Goal: Navigation & Orientation: Find specific page/section

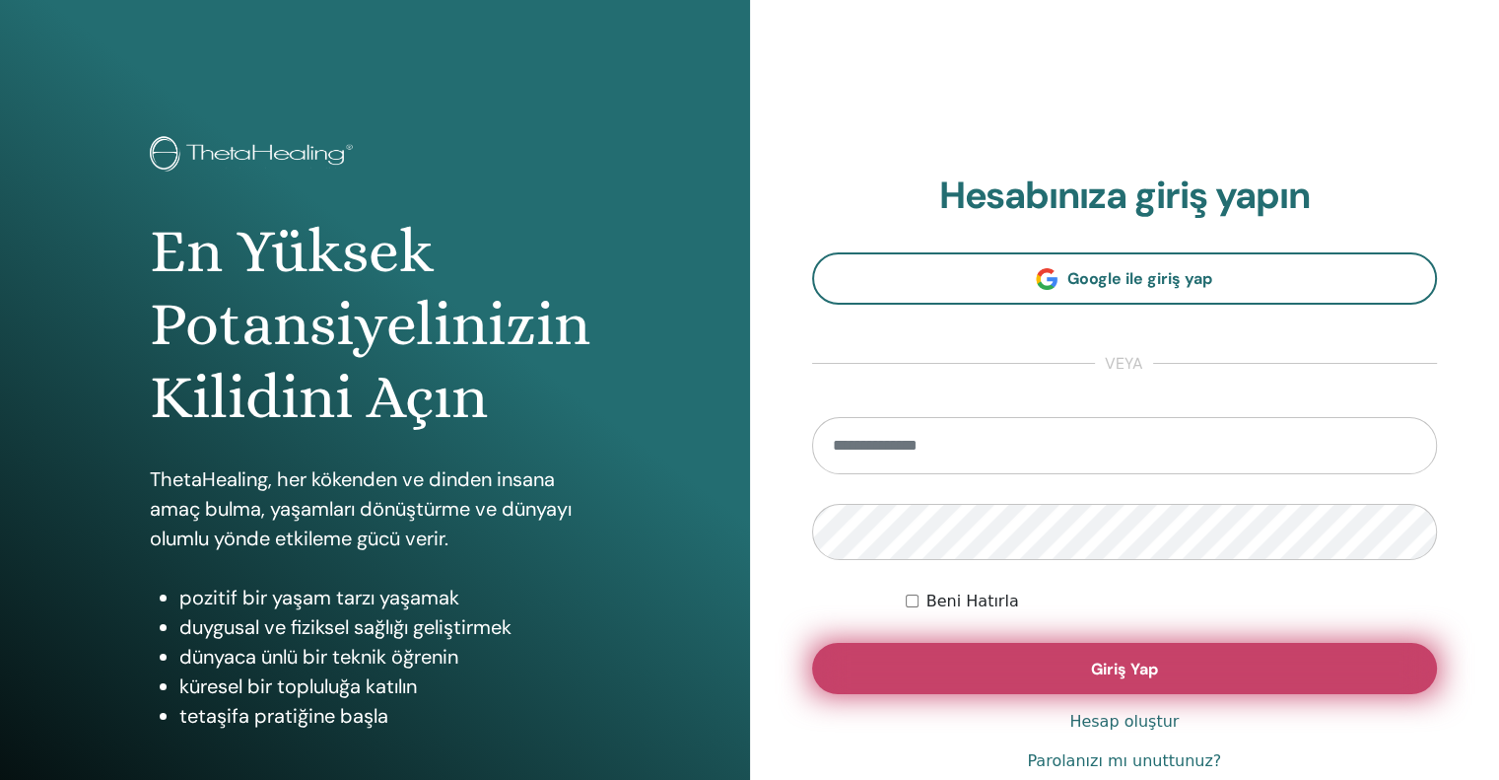
type input "**********"
click at [962, 669] on button "Giriş Yap" at bounding box center [1125, 668] width 626 height 51
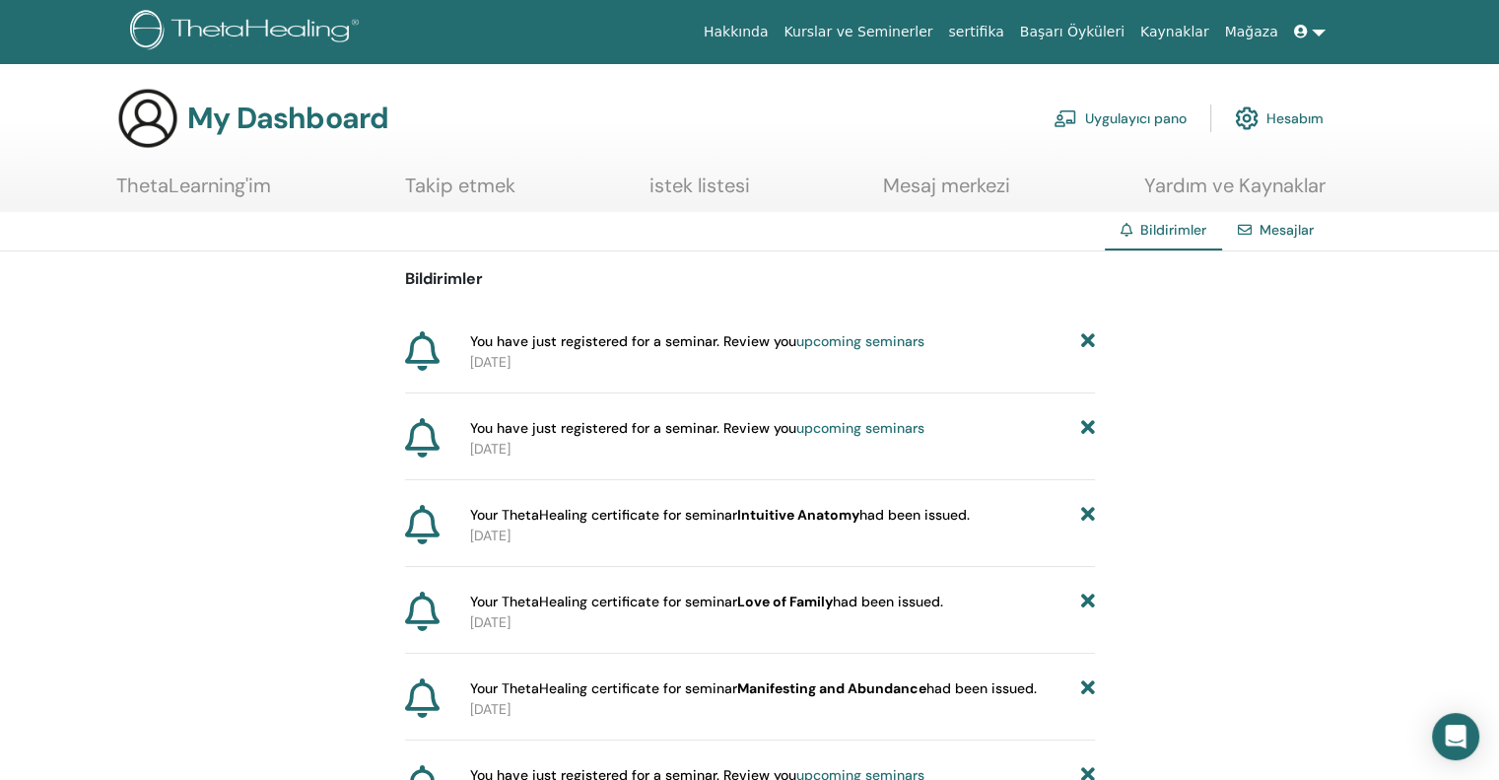
click at [227, 198] on link "ThetaLearning'im" at bounding box center [193, 192] width 155 height 38
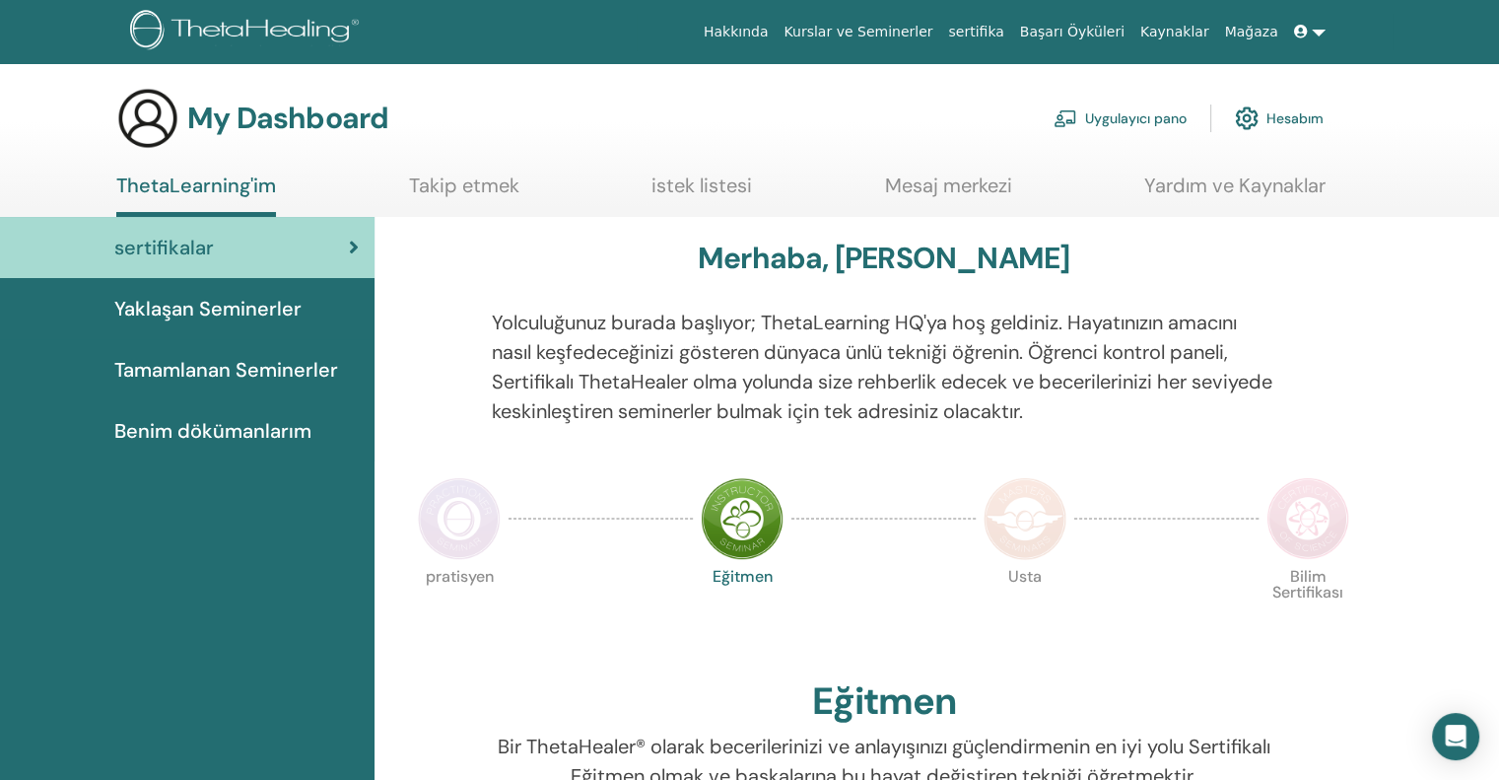
click at [264, 321] on span "Yaklaşan Seminerler" at bounding box center [207, 309] width 187 height 30
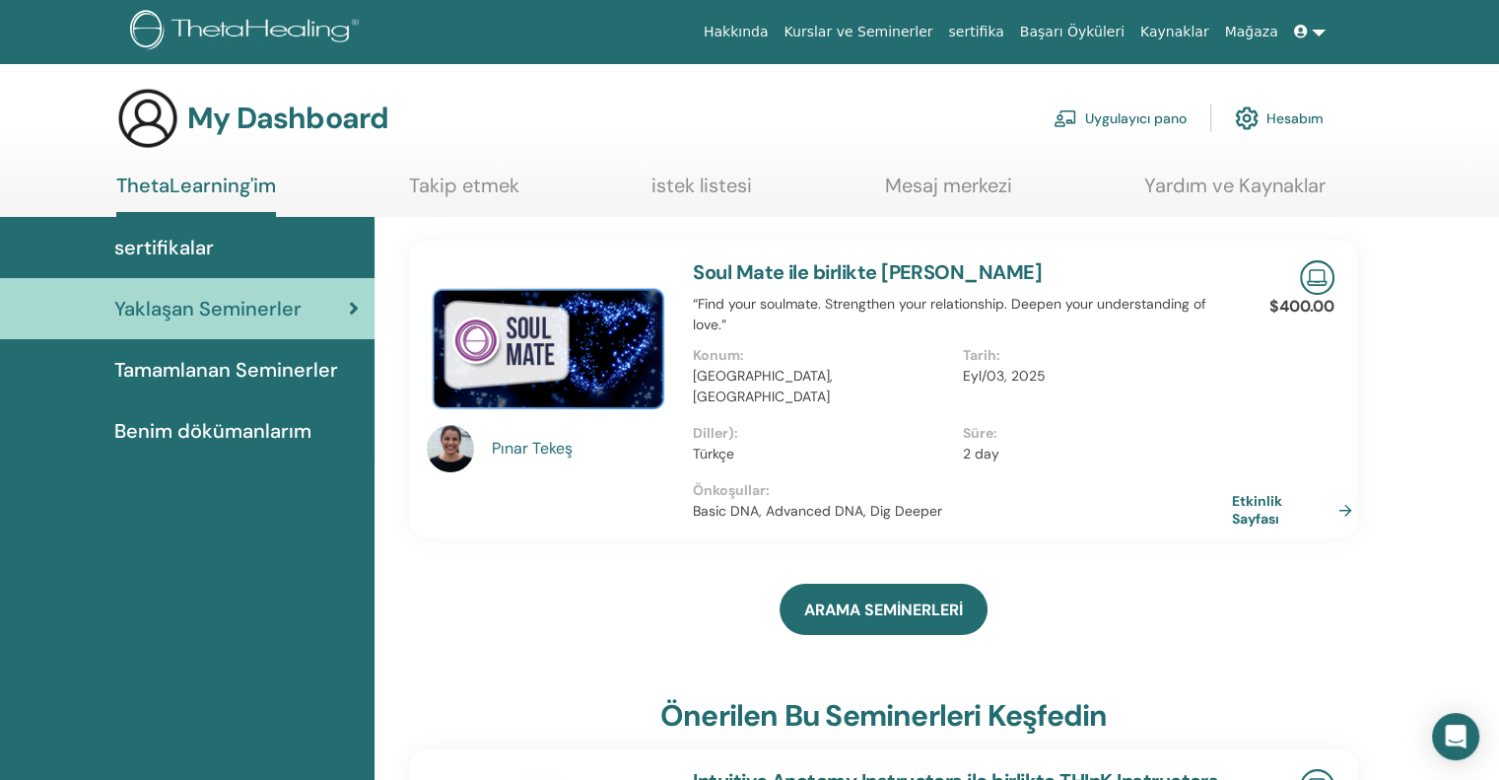
click at [279, 381] on span "Tamamlanan Seminerler" at bounding box center [226, 370] width 224 height 30
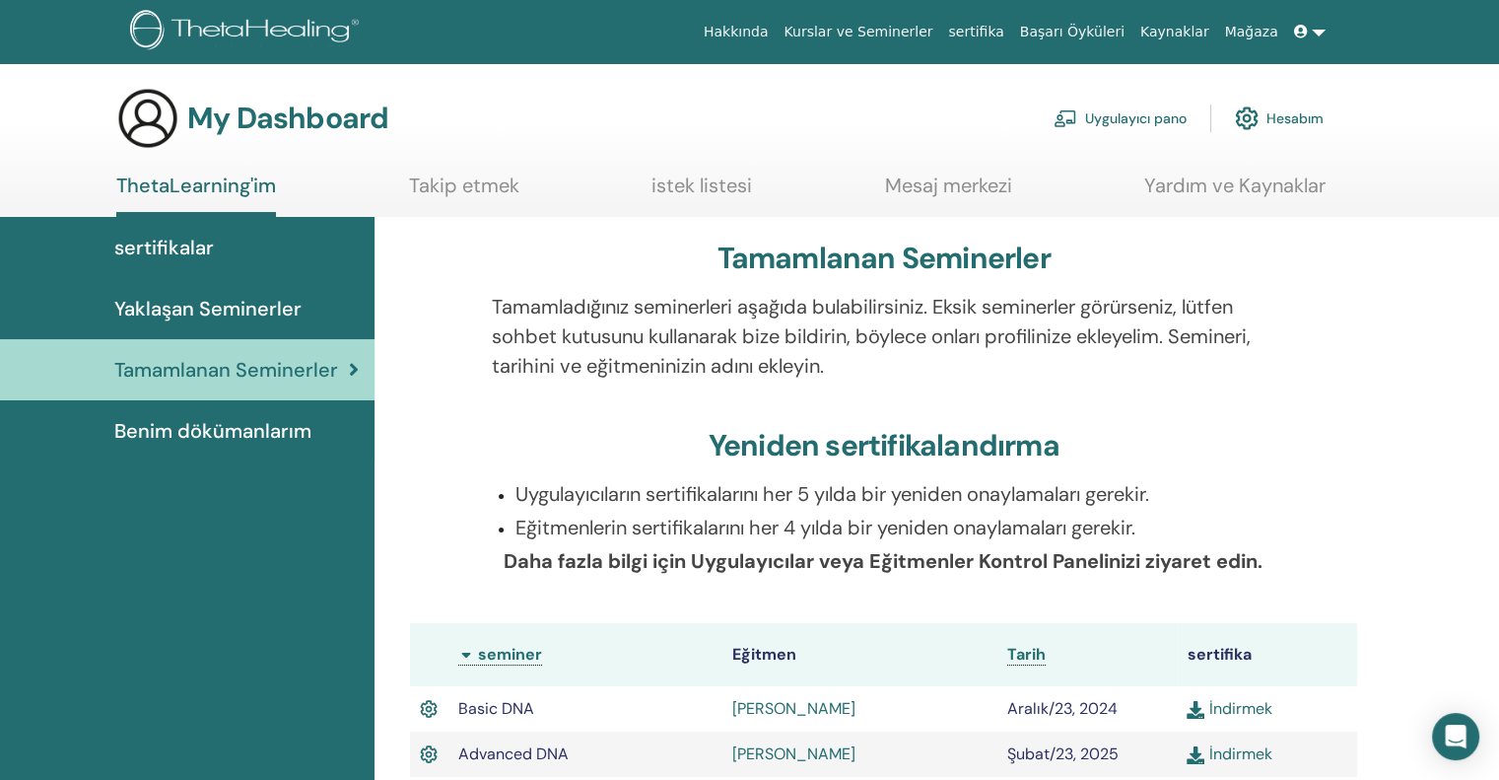
click at [119, 311] on span "Yaklaşan Seminerler" at bounding box center [207, 309] width 187 height 30
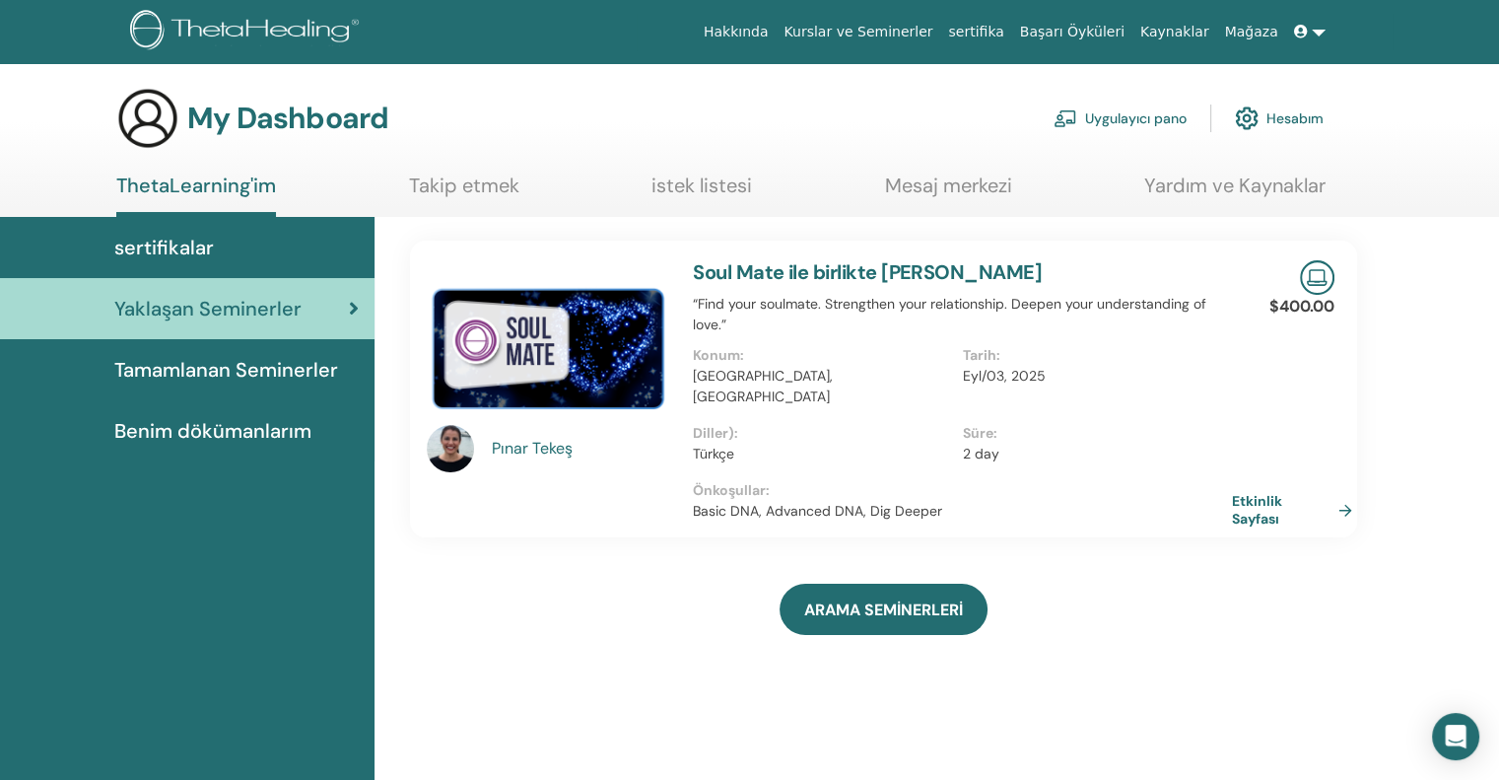
click at [590, 354] on img at bounding box center [548, 345] width 242 height 170
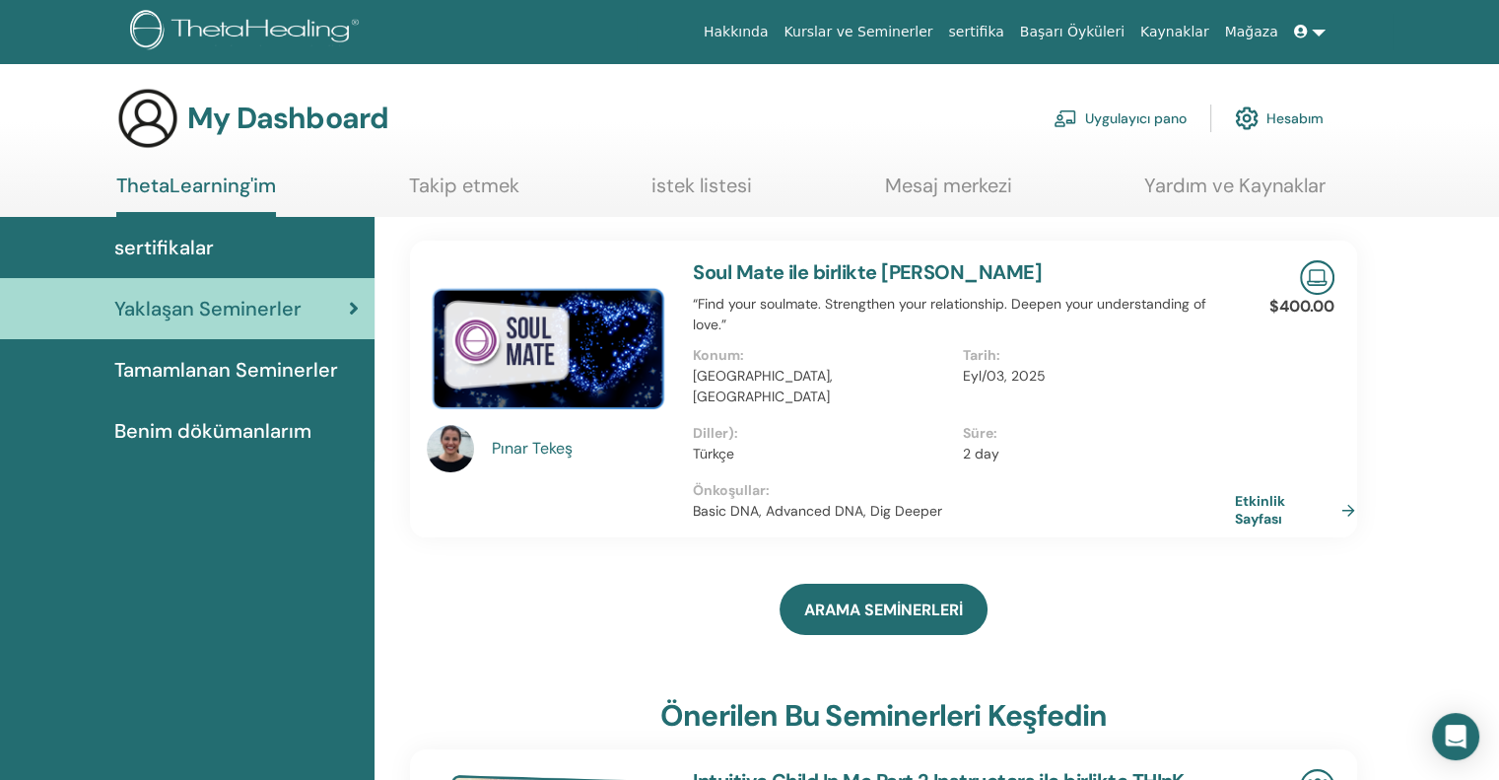
click at [1246, 492] on link "Etkinlik Sayfası" at bounding box center [1299, 509] width 128 height 35
